Goal: Information Seeking & Learning: Learn about a topic

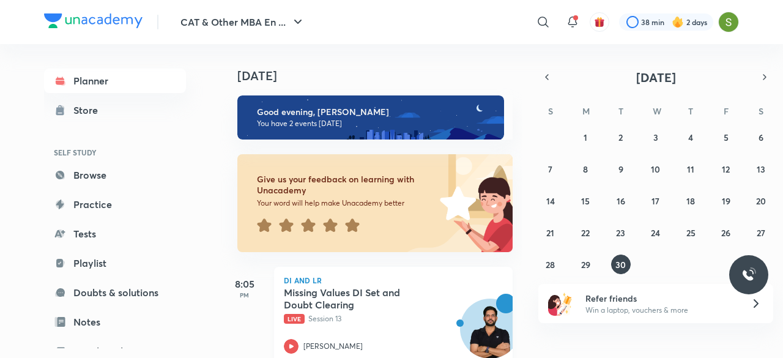
click at [345, 317] on p "Live Session 13" at bounding box center [380, 318] width 192 height 11
